Goal: Use online tool/utility: Utilize a website feature to perform a specific function

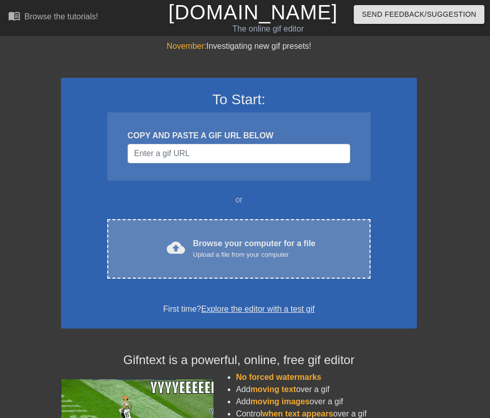
click at [316, 241] on div "cloud_upload Browse your computer for a file Upload a file from your computer" at bounding box center [239, 249] width 221 height 23
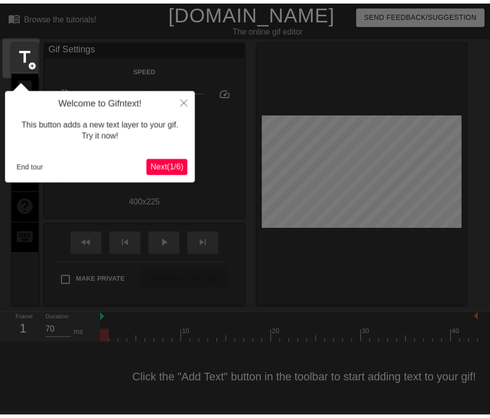
scroll to position [13, 0]
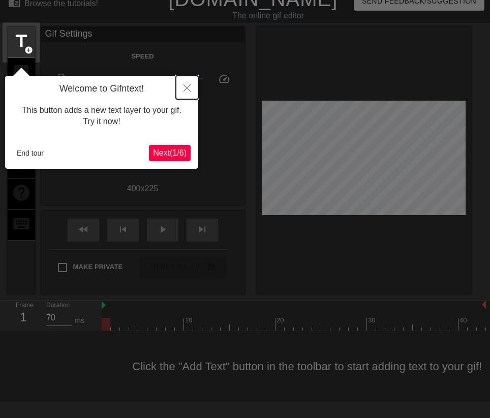
click at [186, 89] on icon "Close" at bounding box center [187, 87] width 7 height 7
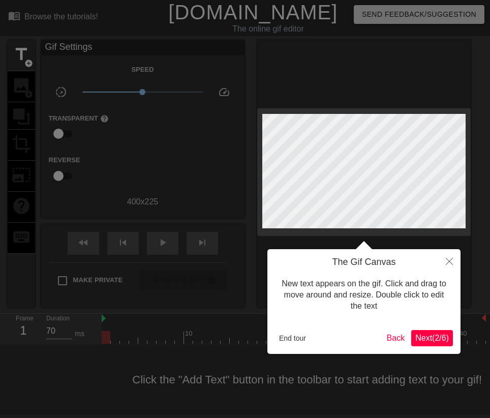
click at [437, 342] on span "Next ( 2 / 6 )" at bounding box center [433, 338] width 34 height 9
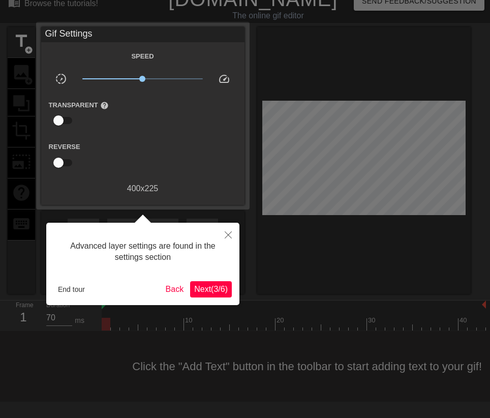
click at [199, 296] on button "Next ( 3 / 6 )" at bounding box center [211, 289] width 42 height 16
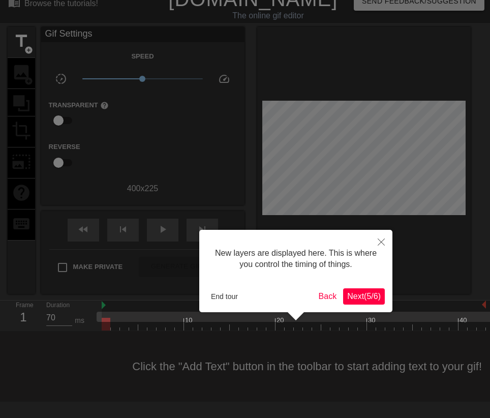
scroll to position [9, 0]
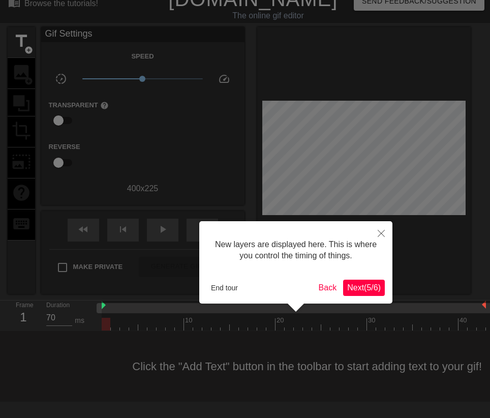
click at [356, 294] on button "Next ( 5 / 6 )" at bounding box center [364, 288] width 42 height 16
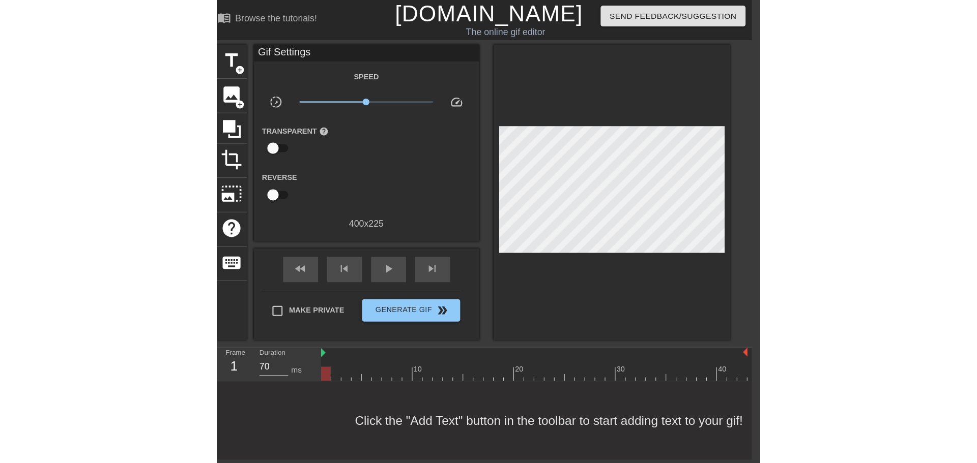
scroll to position [0, 8]
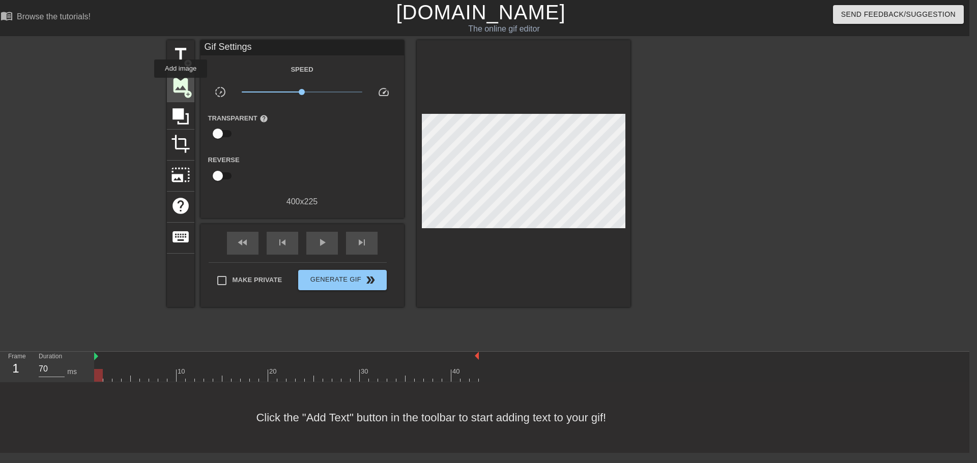
click at [181, 85] on span "image" at bounding box center [180, 85] width 19 height 19
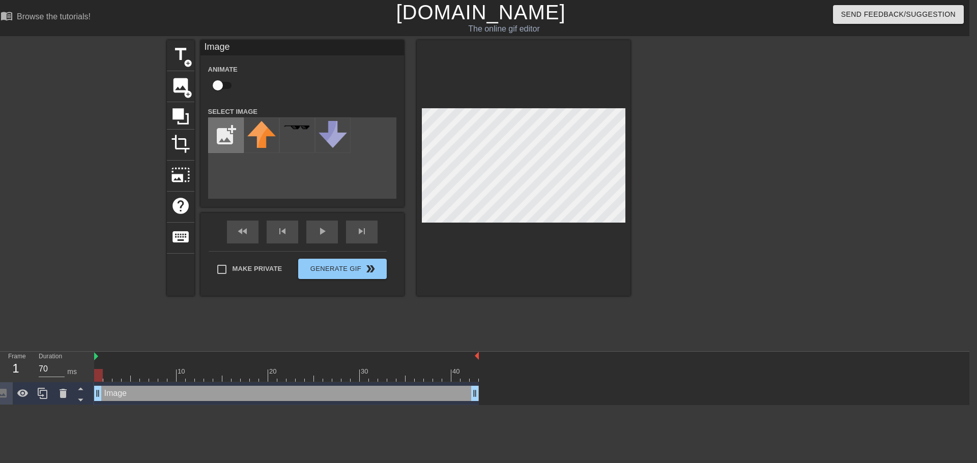
click at [212, 134] on input "file" at bounding box center [226, 135] width 35 height 35
type input "C:\fakepath\image.webp"
click at [257, 129] on img at bounding box center [261, 141] width 28 height 40
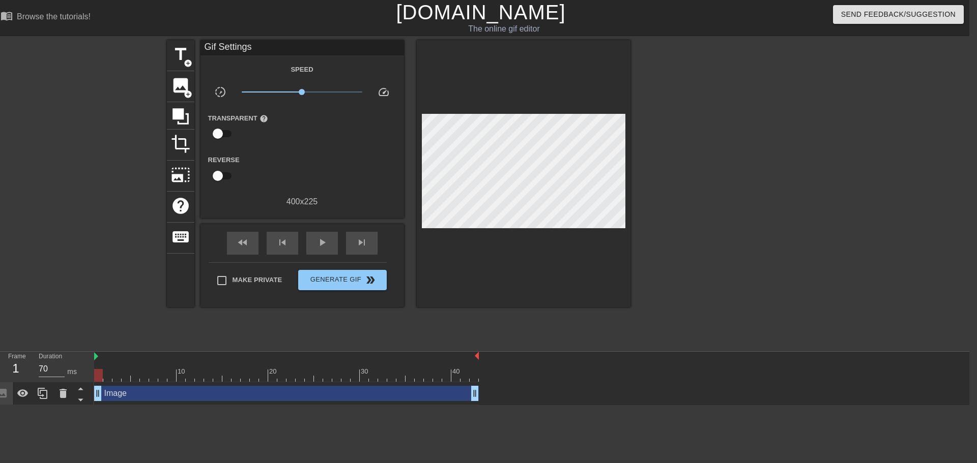
click at [719, 160] on div at bounding box center [718, 192] width 153 height 305
click at [324, 243] on span "play_arrow" at bounding box center [322, 243] width 12 height 12
type input "70"
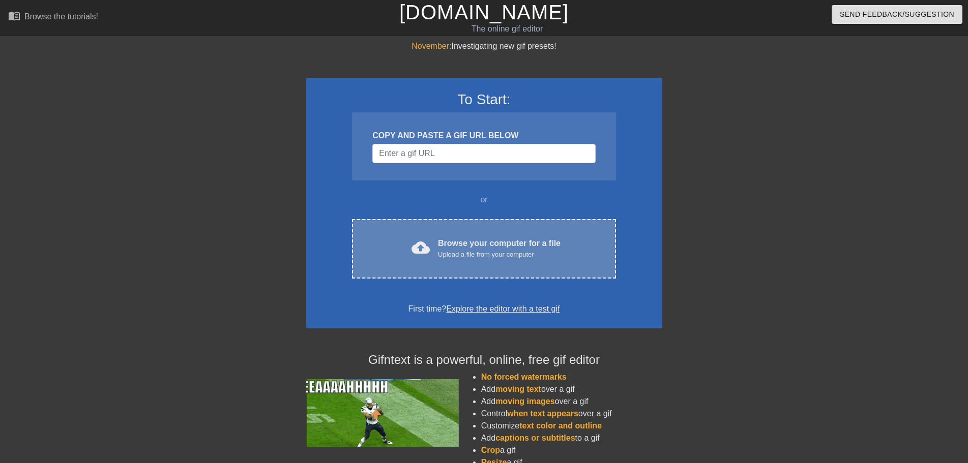
click at [450, 245] on div "Browse your computer for a file Upload a file from your computer" at bounding box center [499, 249] width 123 height 22
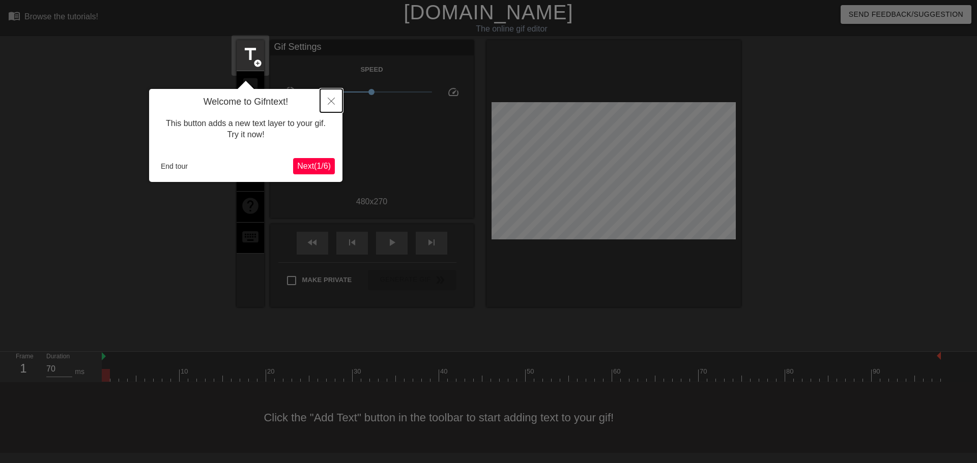
click at [333, 100] on icon "Close" at bounding box center [331, 101] width 7 height 7
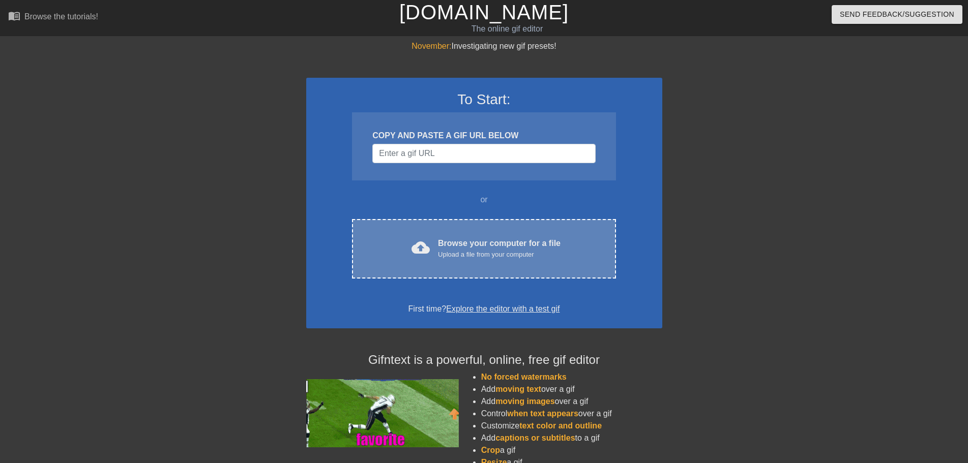
click at [494, 253] on div "Upload a file from your computer" at bounding box center [499, 255] width 123 height 10
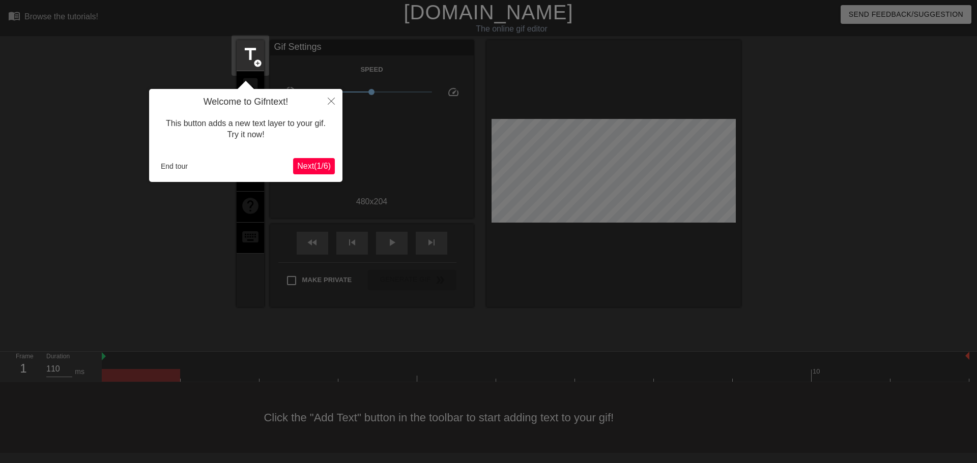
drag, startPoint x: 304, startPoint y: 158, endPoint x: 303, endPoint y: 164, distance: 6.2
click at [304, 159] on div "Welcome to Gifntext! This button adds a new text layer to your gif. Try it now!…" at bounding box center [245, 135] width 193 height 93
click at [302, 166] on span "Next ( 1 / 6 )" at bounding box center [314, 166] width 34 height 9
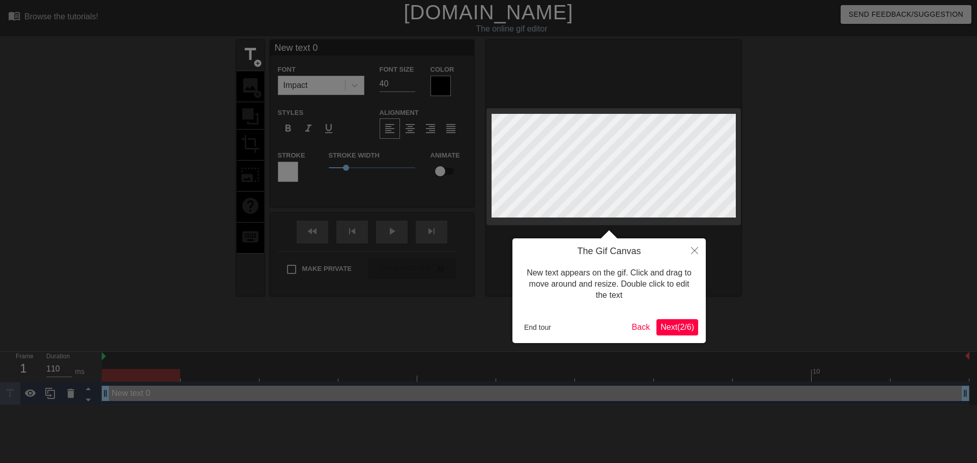
click at [695, 335] on button "Next ( 2 / 6 )" at bounding box center [677, 327] width 42 height 16
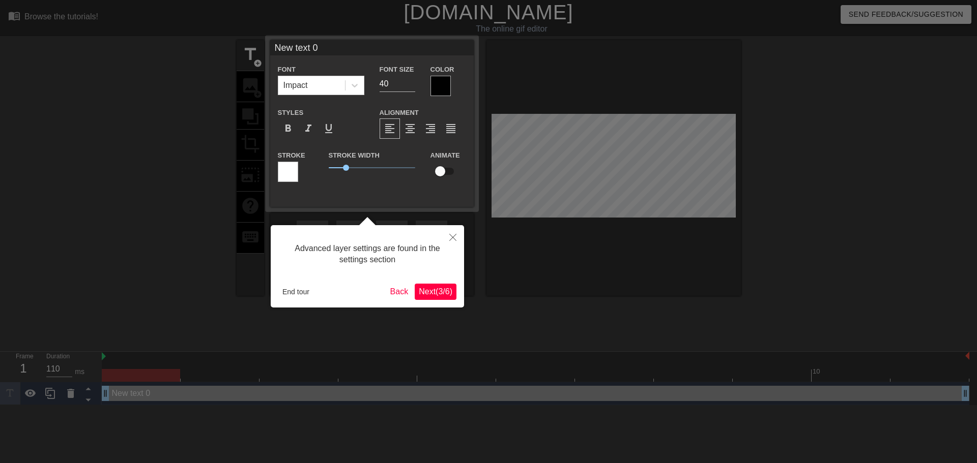
click at [432, 293] on span "Next ( 3 / 6 )" at bounding box center [436, 291] width 34 height 9
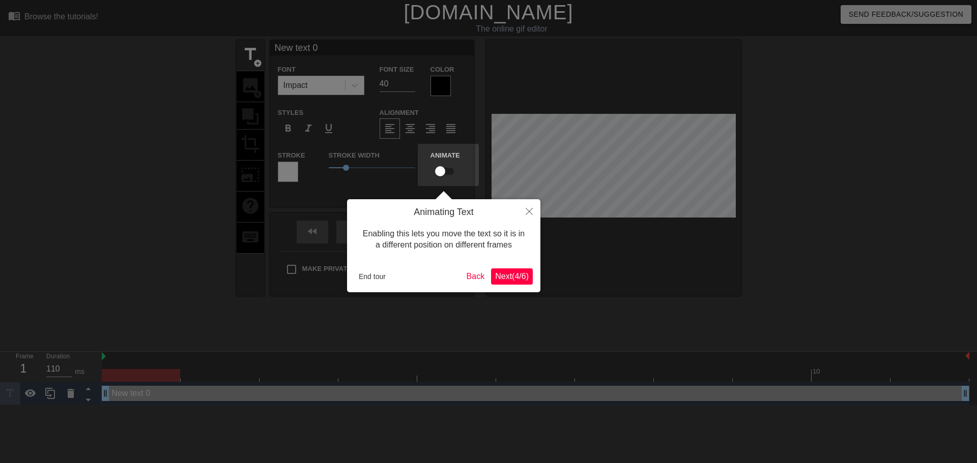
click at [500, 276] on span "Next ( 4 / 6 )" at bounding box center [512, 276] width 34 height 9
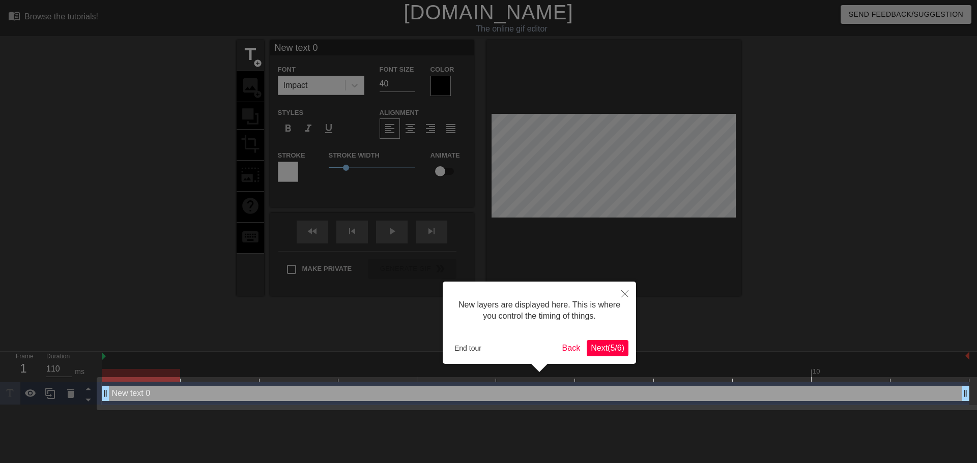
click at [603, 349] on span "Next ( 5 / 6 )" at bounding box center [608, 348] width 34 height 9
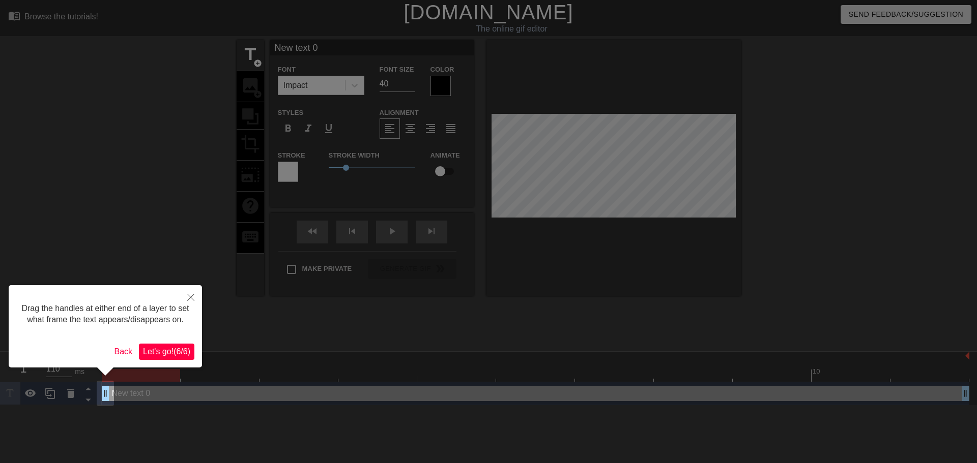
click at [168, 353] on span "Let's go! ( 6 / 6 )" at bounding box center [166, 351] width 47 height 9
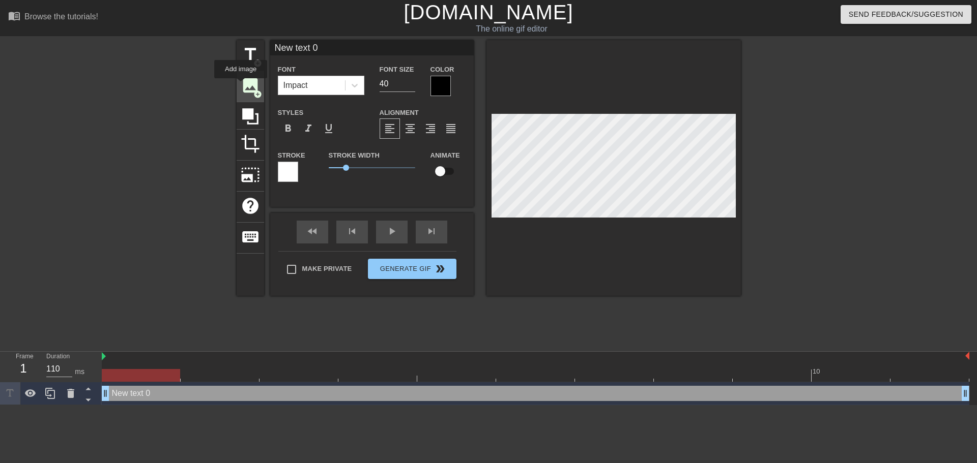
click at [241, 85] on span "image" at bounding box center [250, 85] width 19 height 19
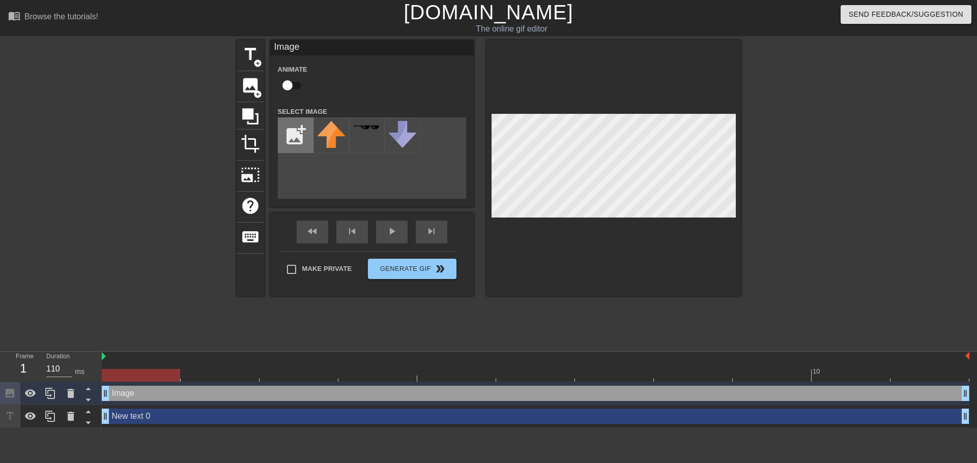
click at [294, 135] on input "file" at bounding box center [295, 135] width 35 height 35
type input "C:\fakepath\image.webp"
click at [689, 299] on div "title add_circle image add_circle crop photo_size_select_large help keyboard Im…" at bounding box center [489, 192] width 504 height 305
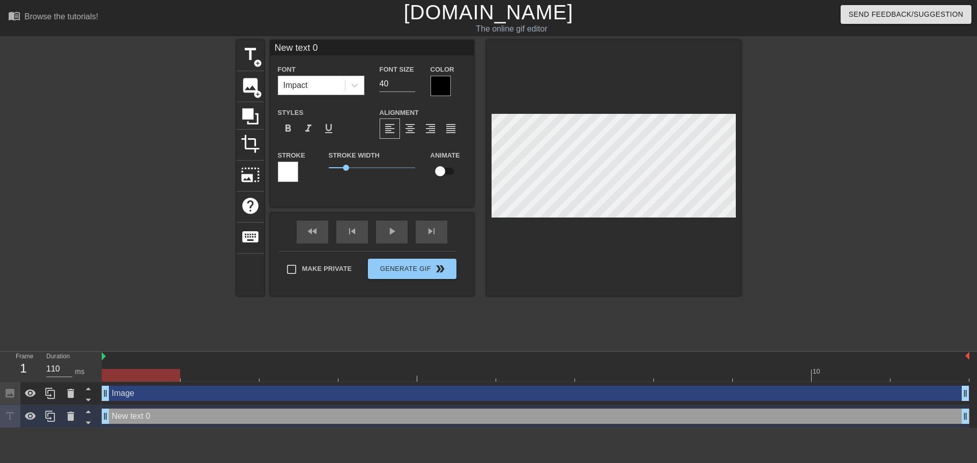
click at [670, 290] on div at bounding box center [613, 168] width 254 height 256
click at [245, 83] on span "image" at bounding box center [250, 85] width 19 height 19
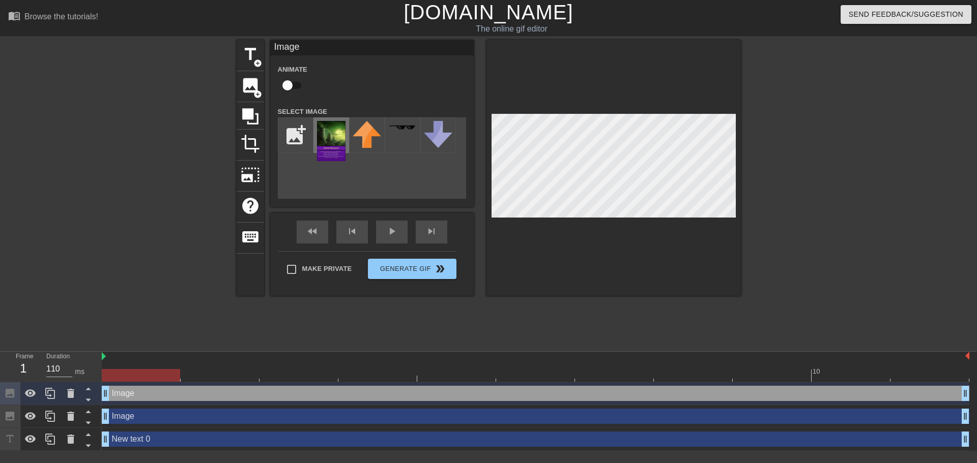
click at [338, 140] on img at bounding box center [331, 141] width 28 height 40
click at [582, 109] on div at bounding box center [613, 168] width 254 height 256
click at [541, 113] on div at bounding box center [613, 168] width 254 height 256
click at [539, 113] on div at bounding box center [613, 168] width 254 height 256
click at [645, 77] on div at bounding box center [613, 168] width 254 height 256
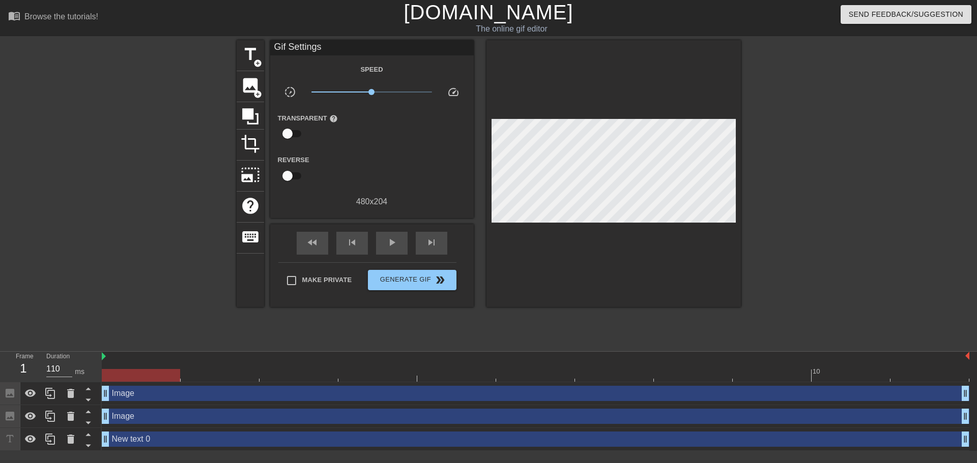
click at [788, 119] on div at bounding box center [829, 192] width 153 height 305
click at [395, 244] on span "play_arrow" at bounding box center [392, 243] width 12 height 12
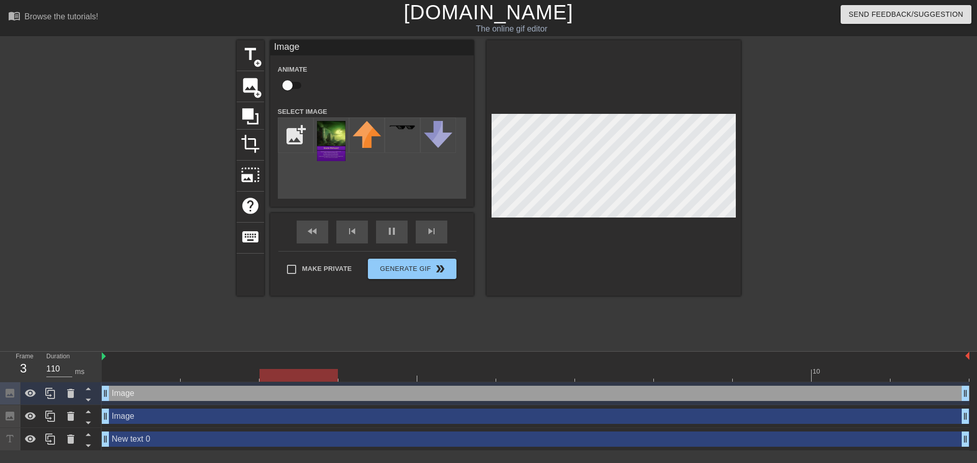
click at [832, 191] on div at bounding box center [829, 192] width 153 height 305
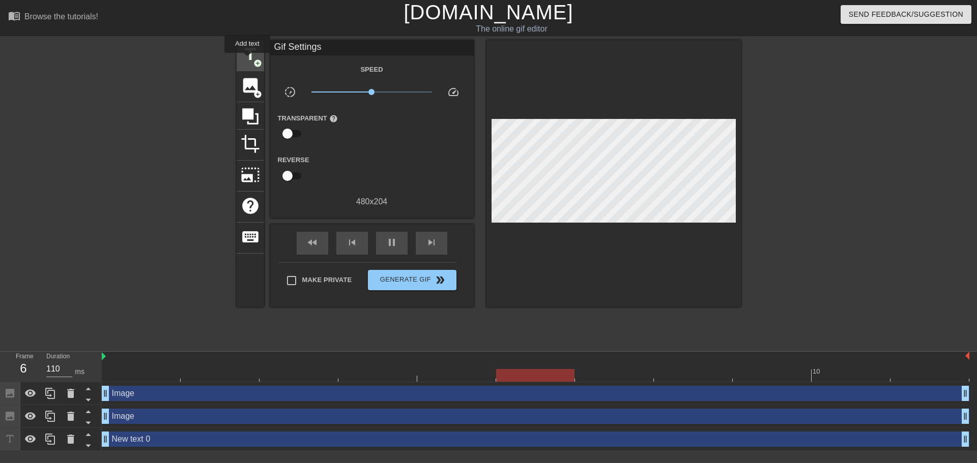
click at [247, 60] on span "title" at bounding box center [250, 54] width 19 height 19
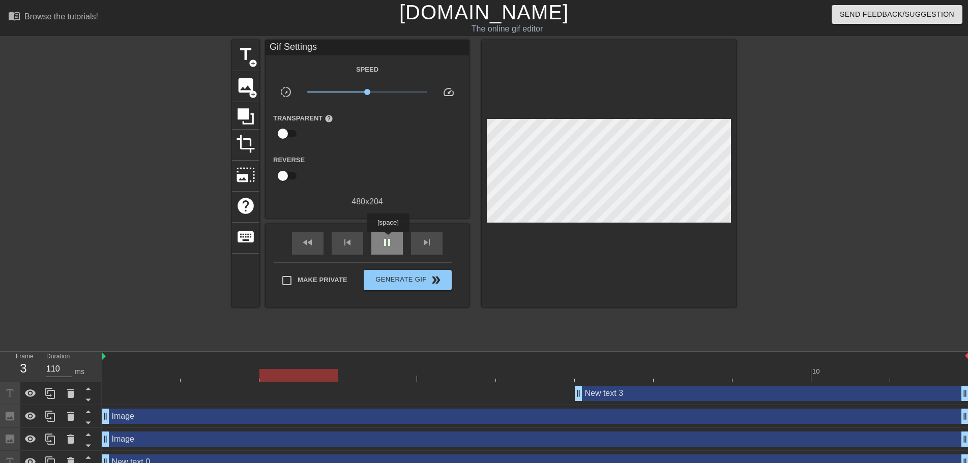
click at [388, 239] on span "pause" at bounding box center [387, 243] width 12 height 12
click at [245, 57] on span "title" at bounding box center [245, 54] width 19 height 19
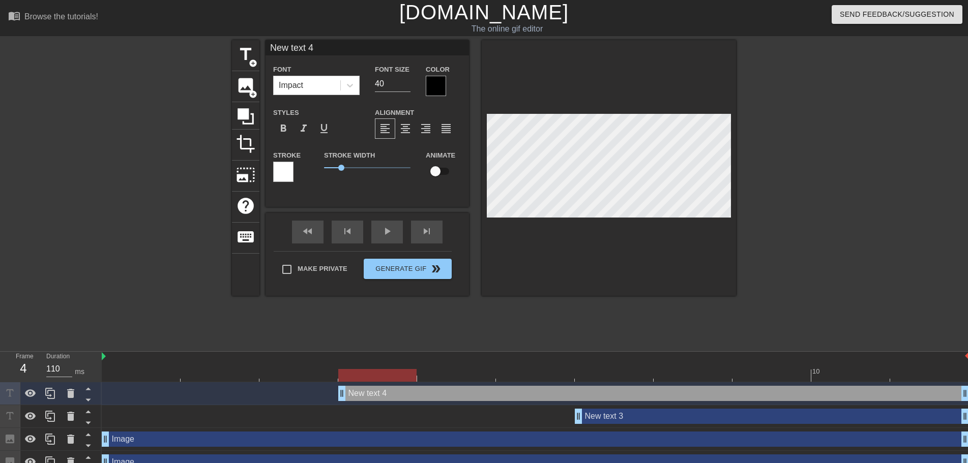
click at [318, 41] on input "New text 4" at bounding box center [367, 47] width 203 height 15
paste input "ot you again"
type input "Not you again"
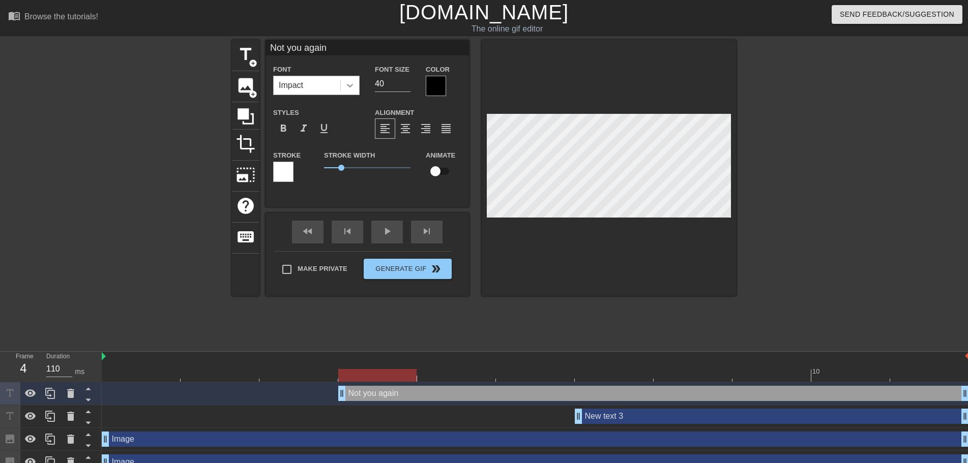
click at [350, 86] on icon at bounding box center [350, 85] width 10 height 10
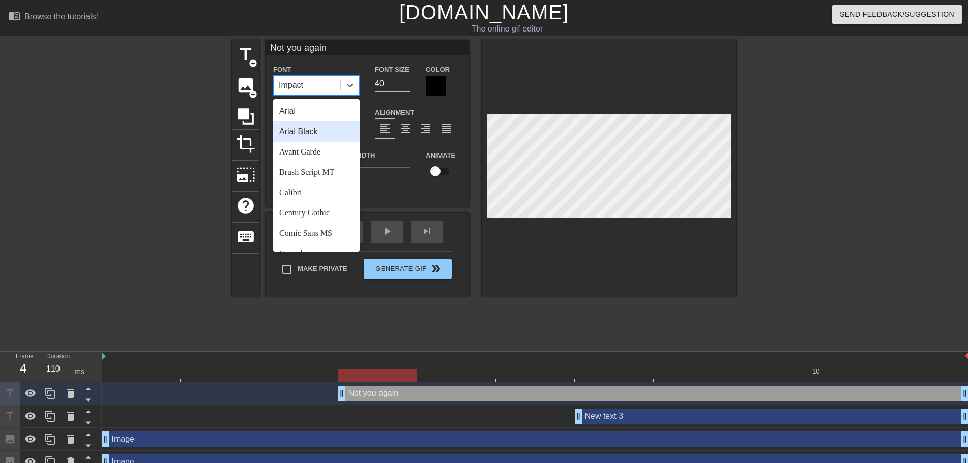
click at [309, 131] on div "Arial Black" at bounding box center [316, 132] width 86 height 20
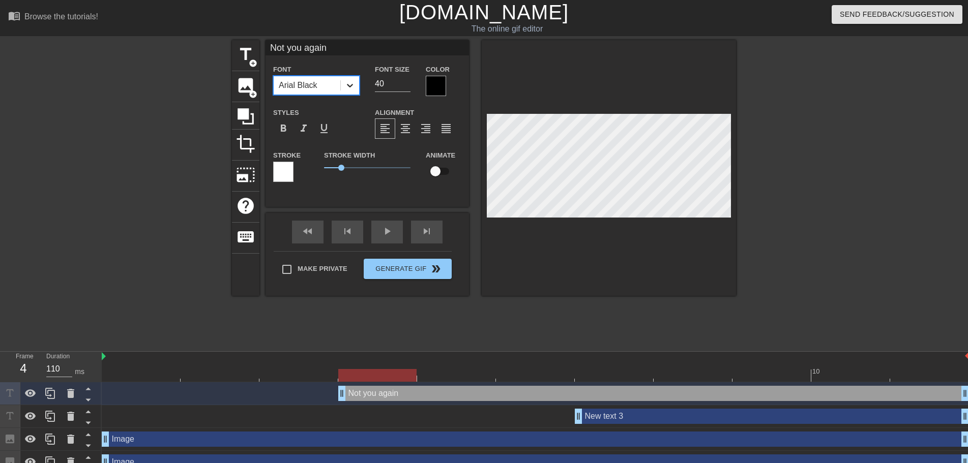
click at [352, 82] on icon at bounding box center [350, 85] width 10 height 10
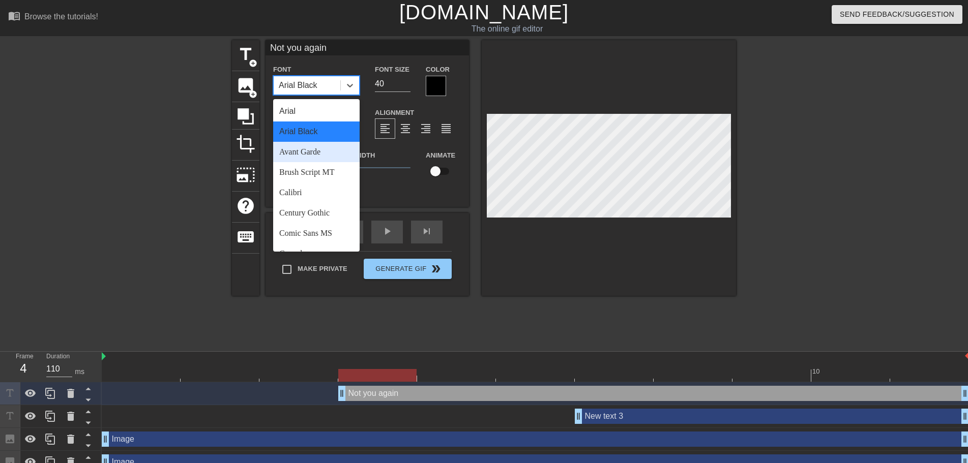
click at [323, 151] on div "Avant Garde" at bounding box center [316, 152] width 86 height 20
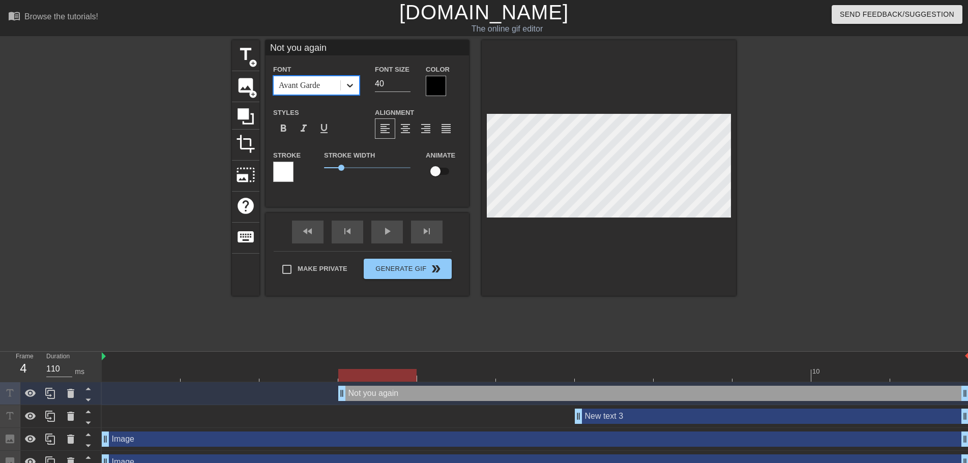
click at [350, 79] on div at bounding box center [350, 85] width 18 height 18
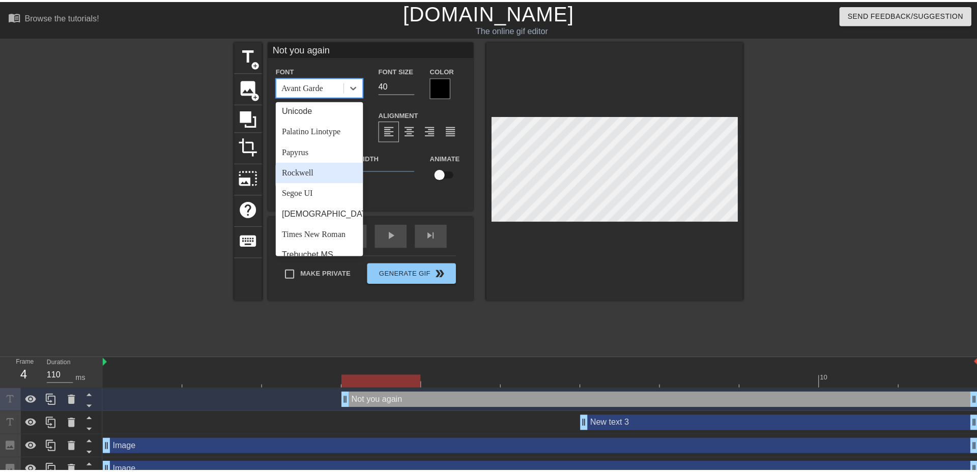
scroll to position [364, 0]
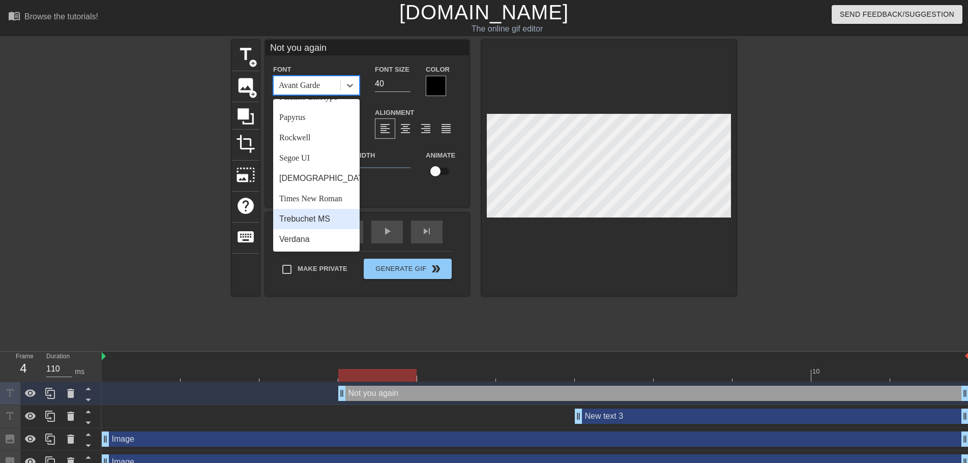
click at [318, 219] on div "Trebuchet MS" at bounding box center [316, 219] width 86 height 20
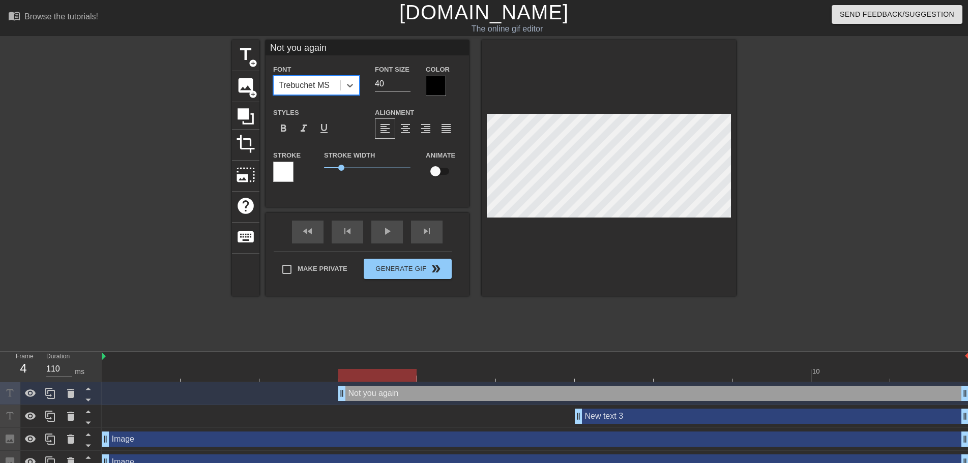
click at [361, 81] on div "Font option Trebuchet MS, selected. 0 results available. Select is focused ,typ…" at bounding box center [317, 79] width 102 height 33
click at [355, 86] on icon at bounding box center [350, 85] width 10 height 10
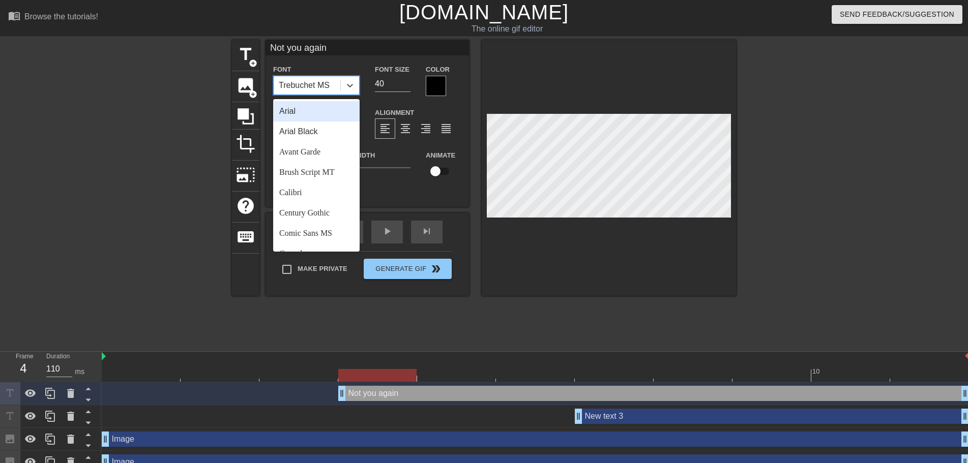
click at [311, 111] on div "Arial" at bounding box center [316, 111] width 86 height 20
click at [356, 82] on div at bounding box center [350, 85] width 18 height 18
click at [317, 130] on div "Arial Black" at bounding box center [316, 132] width 86 height 20
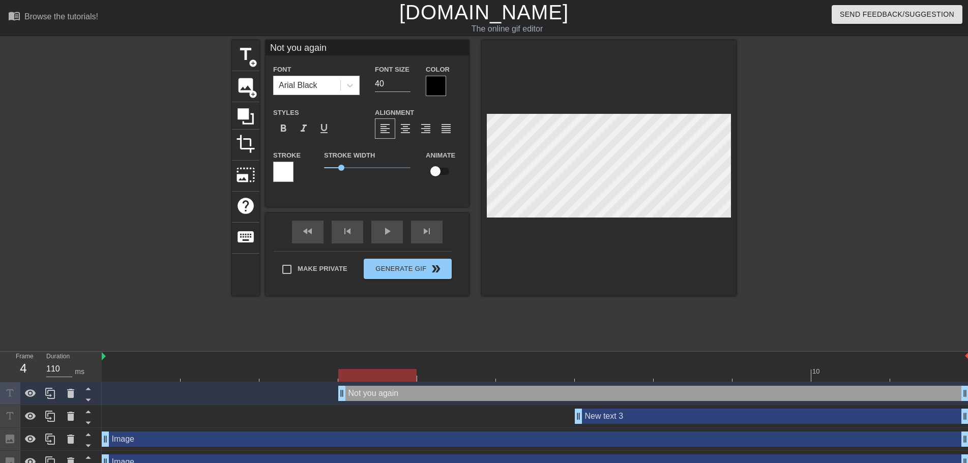
click at [830, 192] on div at bounding box center [824, 192] width 153 height 305
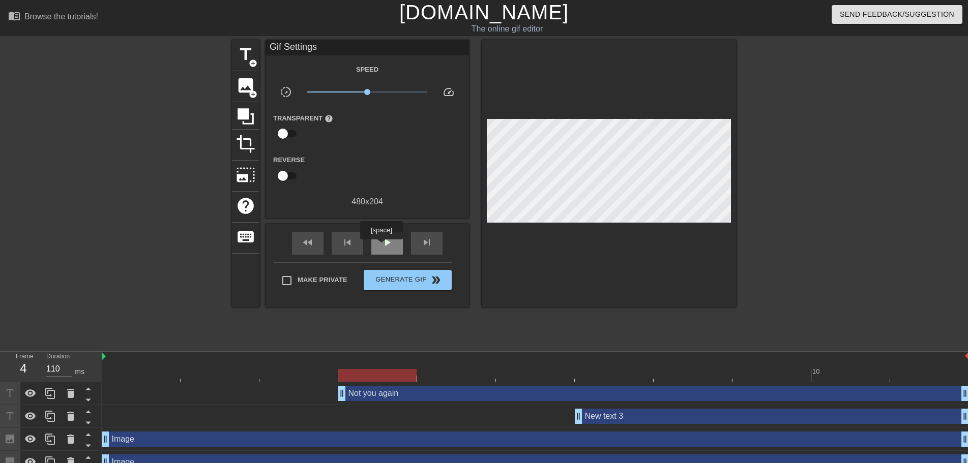
click at [381, 247] on span "play_arrow" at bounding box center [387, 243] width 12 height 12
click at [379, 242] on div "pause" at bounding box center [387, 243] width 32 height 23
click at [602, 417] on div "New text 3 drag_handle drag_handle" at bounding box center [772, 416] width 394 height 15
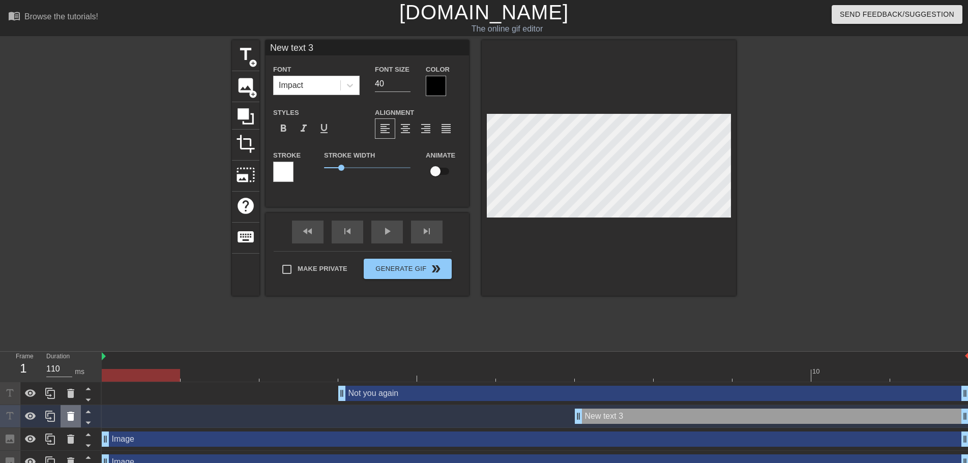
click at [64, 416] on div at bounding box center [71, 416] width 20 height 22
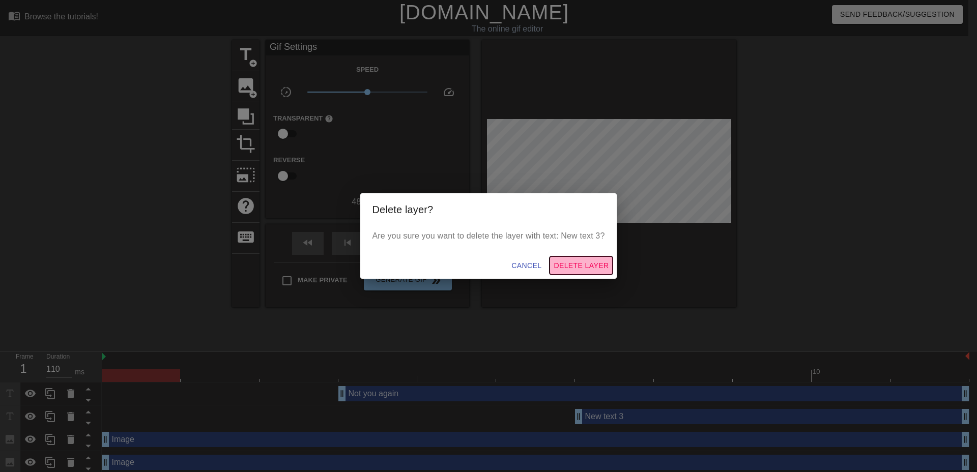
click at [579, 264] on span "Delete Layer" at bounding box center [580, 265] width 55 height 13
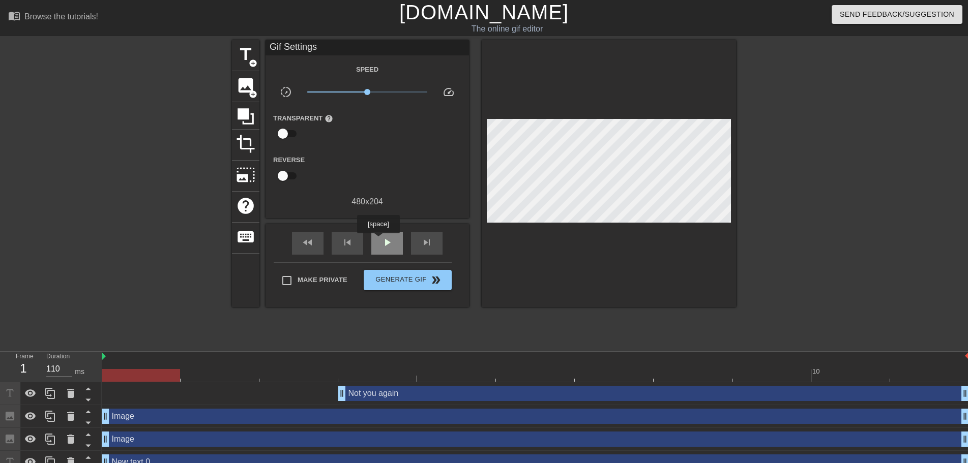
click at [379, 241] on div "play_arrow" at bounding box center [387, 243] width 32 height 23
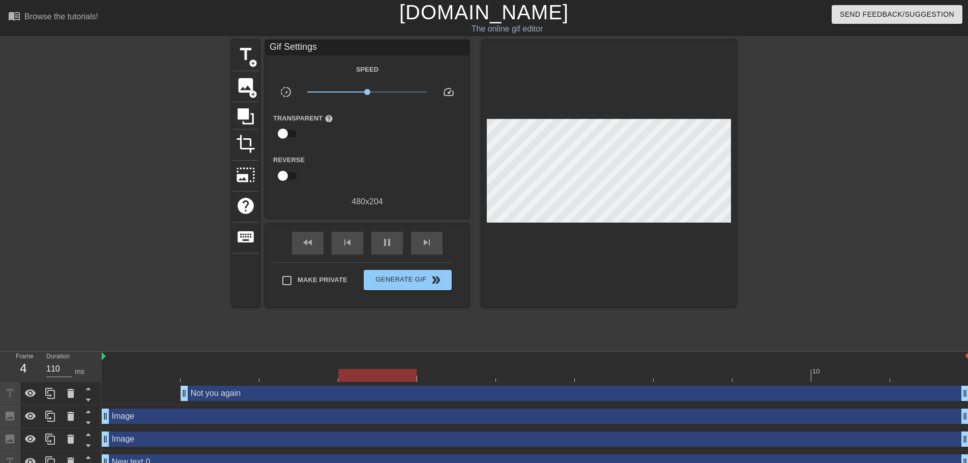
drag, startPoint x: 340, startPoint y: 393, endPoint x: 159, endPoint y: 394, distance: 181.1
click at [159, 394] on div "Not you again drag_handle drag_handle" at bounding box center [535, 393] width 867 height 15
click at [267, 394] on div "Not you again drag_handle drag_handle" at bounding box center [575, 393] width 788 height 15
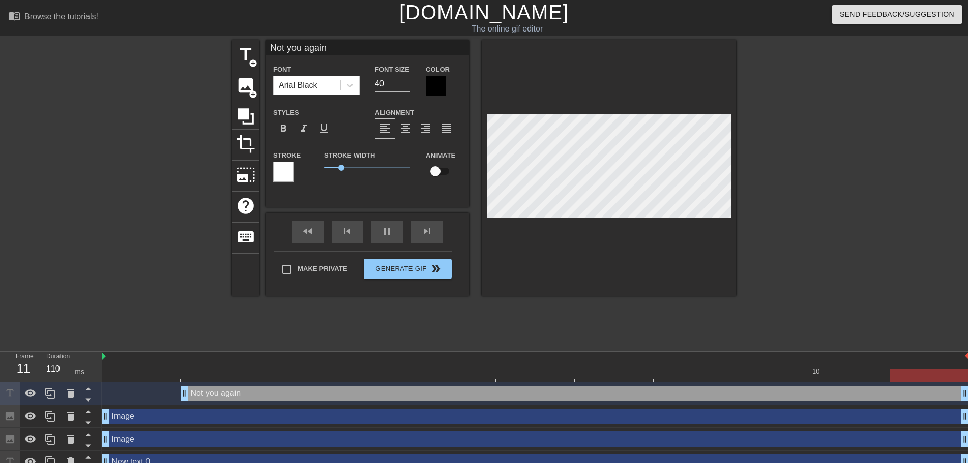
click at [343, 45] on input "Not you again" at bounding box center [367, 47] width 203 height 15
type input "Not you again!"
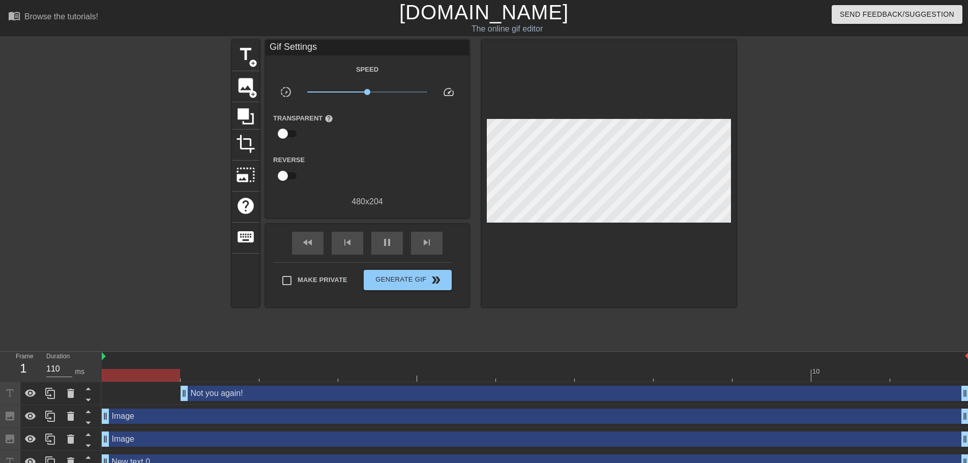
click at [229, 332] on div "title add_circle image add_circle crop photo_size_select_large help keyboard Gi…" at bounding box center [484, 192] width 968 height 305
click at [255, 395] on div "Not you again! drag_handle drag_handle" at bounding box center [575, 393] width 788 height 15
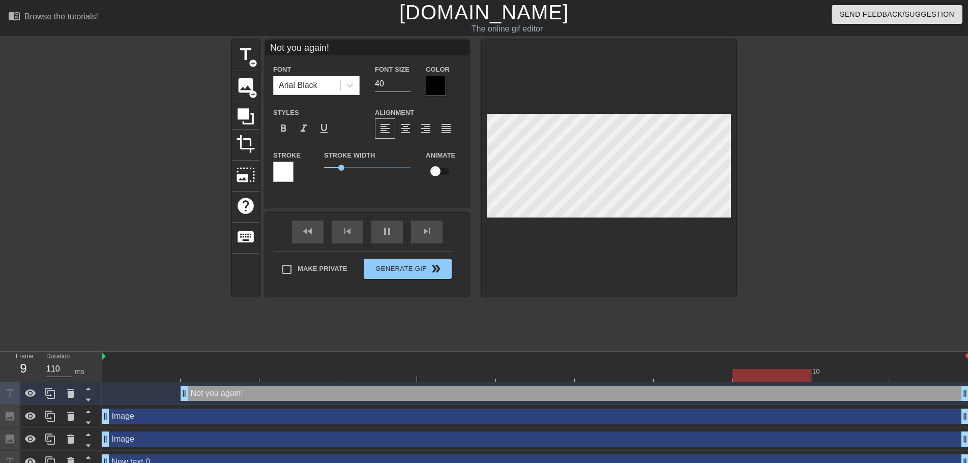
click at [306, 48] on input "Not you again!" at bounding box center [367, 47] width 203 height 15
click at [309, 48] on input "Not you again!" at bounding box center [367, 47] width 203 height 15
type input "Not You Again!"
click at [227, 99] on div "title add_circle image add_circle crop photo_size_select_large help keyboard No…" at bounding box center [484, 192] width 968 height 305
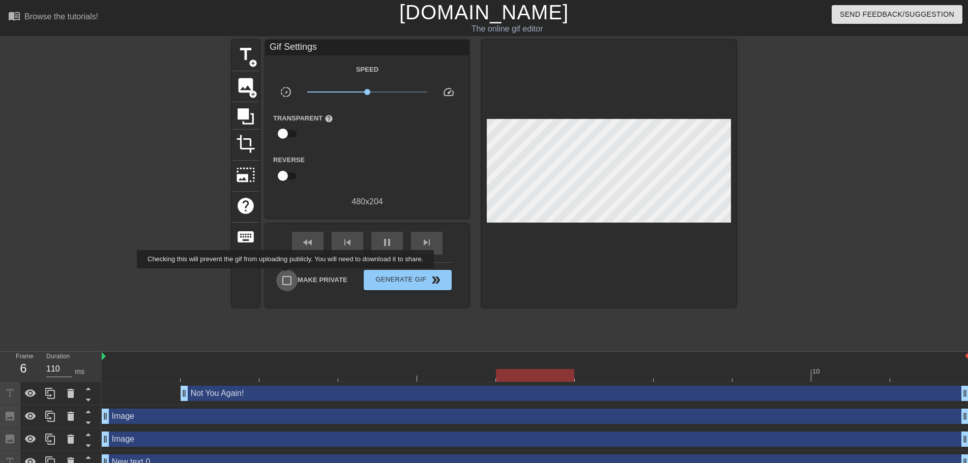
click at [287, 276] on input "Make Private" at bounding box center [286, 280] width 21 height 21
checkbox input "true"
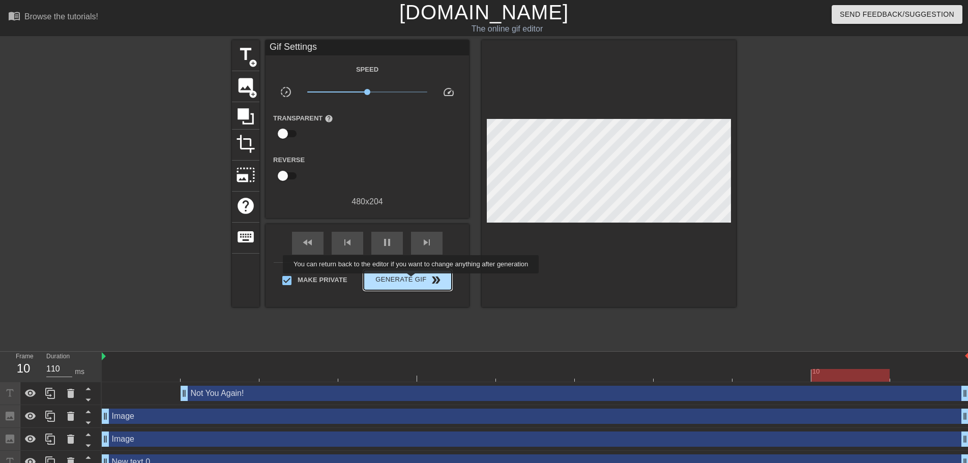
click at [412, 281] on span "Generate Gif double_arrow" at bounding box center [408, 280] width 80 height 12
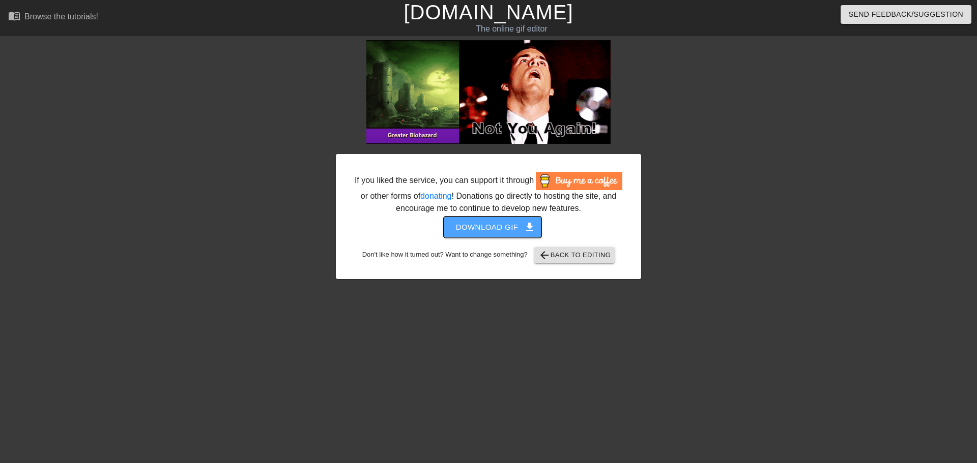
click at [452, 227] on button "Download gif get_app" at bounding box center [493, 227] width 98 height 21
